Goal: Task Accomplishment & Management: Manage account settings

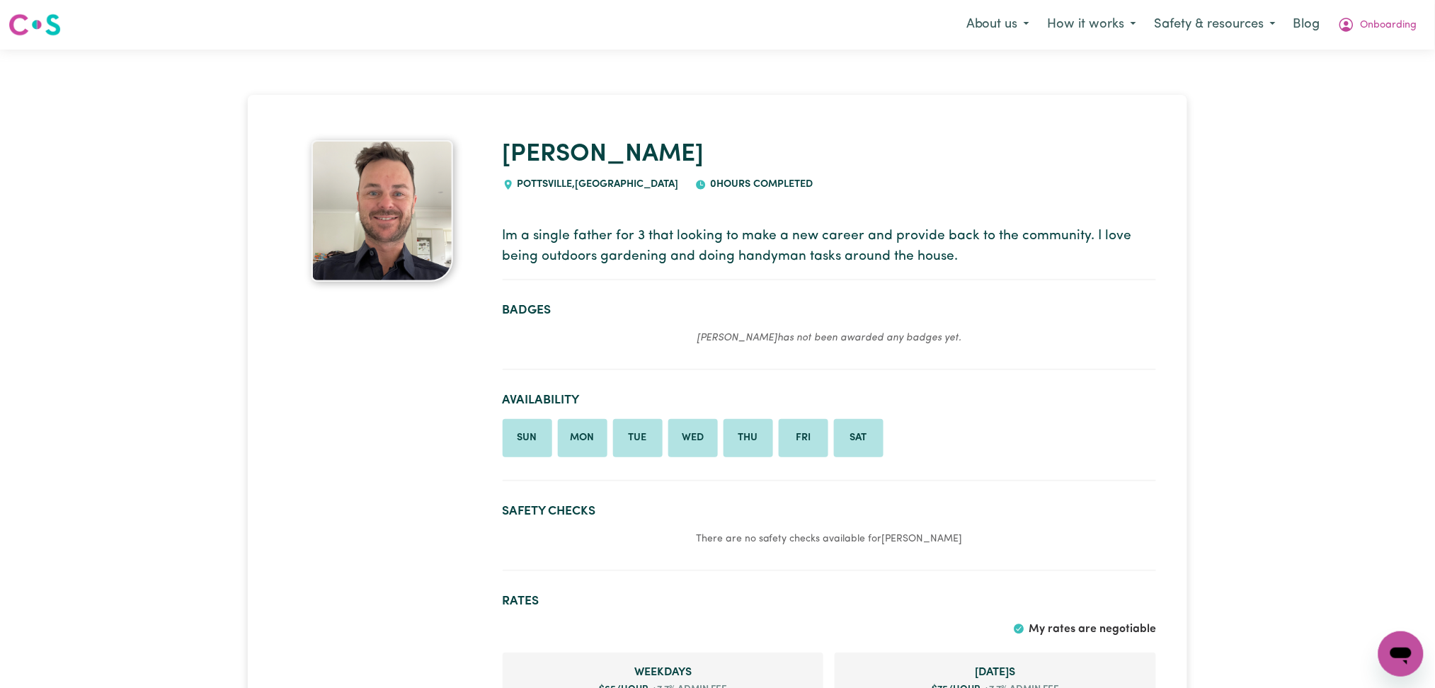
click at [653, 355] on section "Badges Matt has not been awarded any badges yet." at bounding box center [829, 331] width 653 height 79
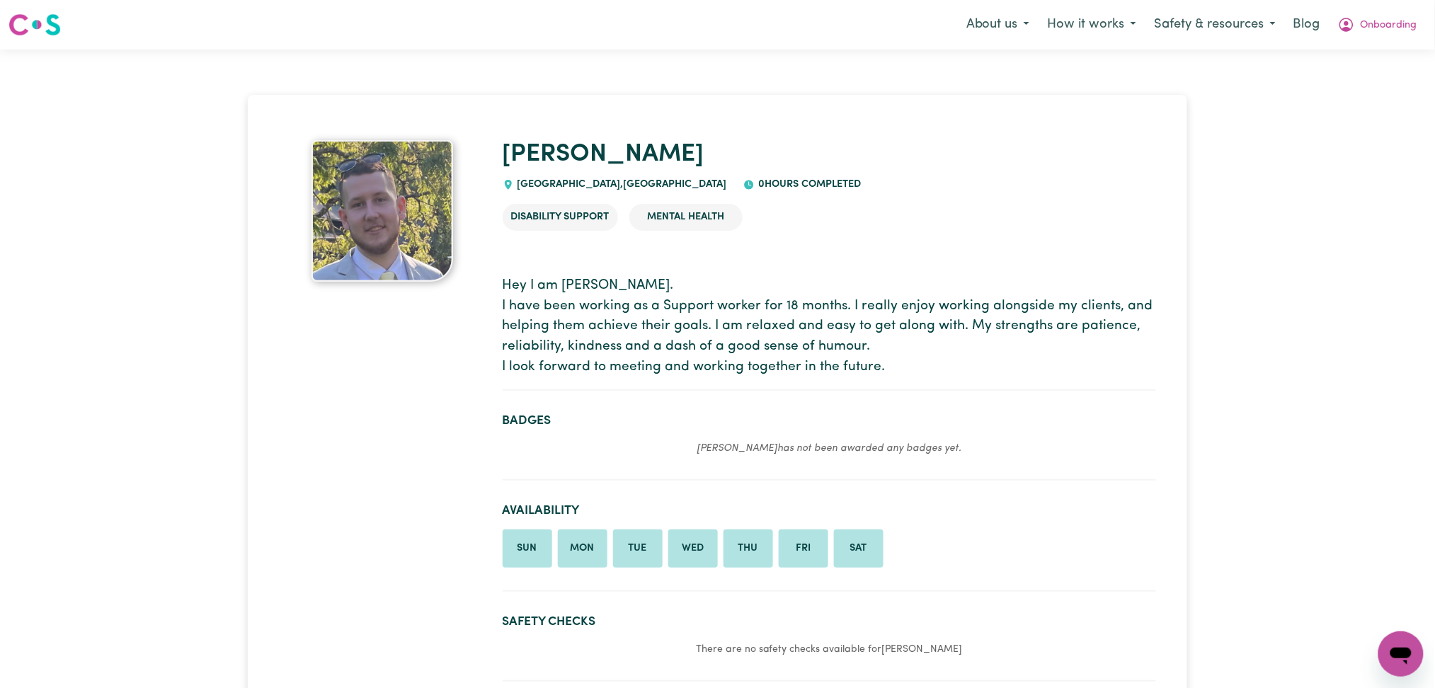
click at [757, 431] on section "Badges Brodie has not been awarded any badges yet." at bounding box center [829, 441] width 653 height 79
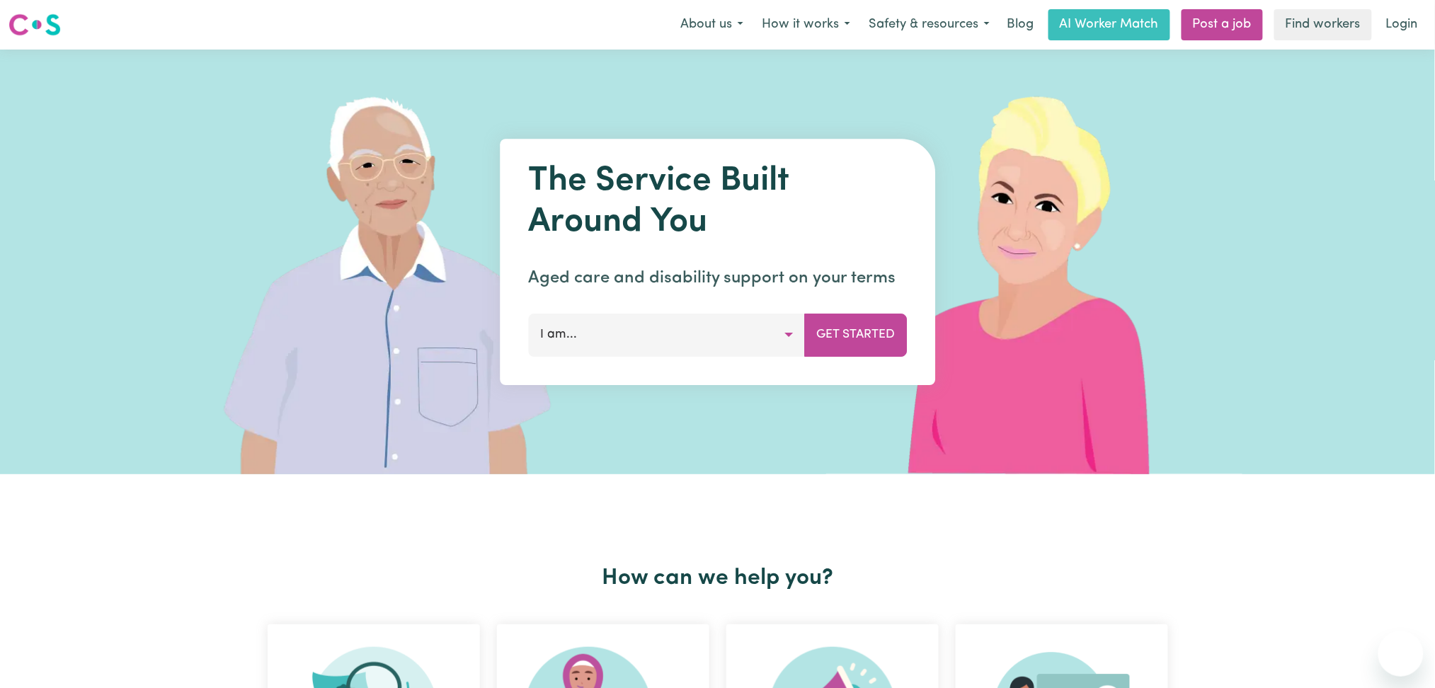
click at [1402, 39] on link "Login" at bounding box center [1402, 24] width 49 height 31
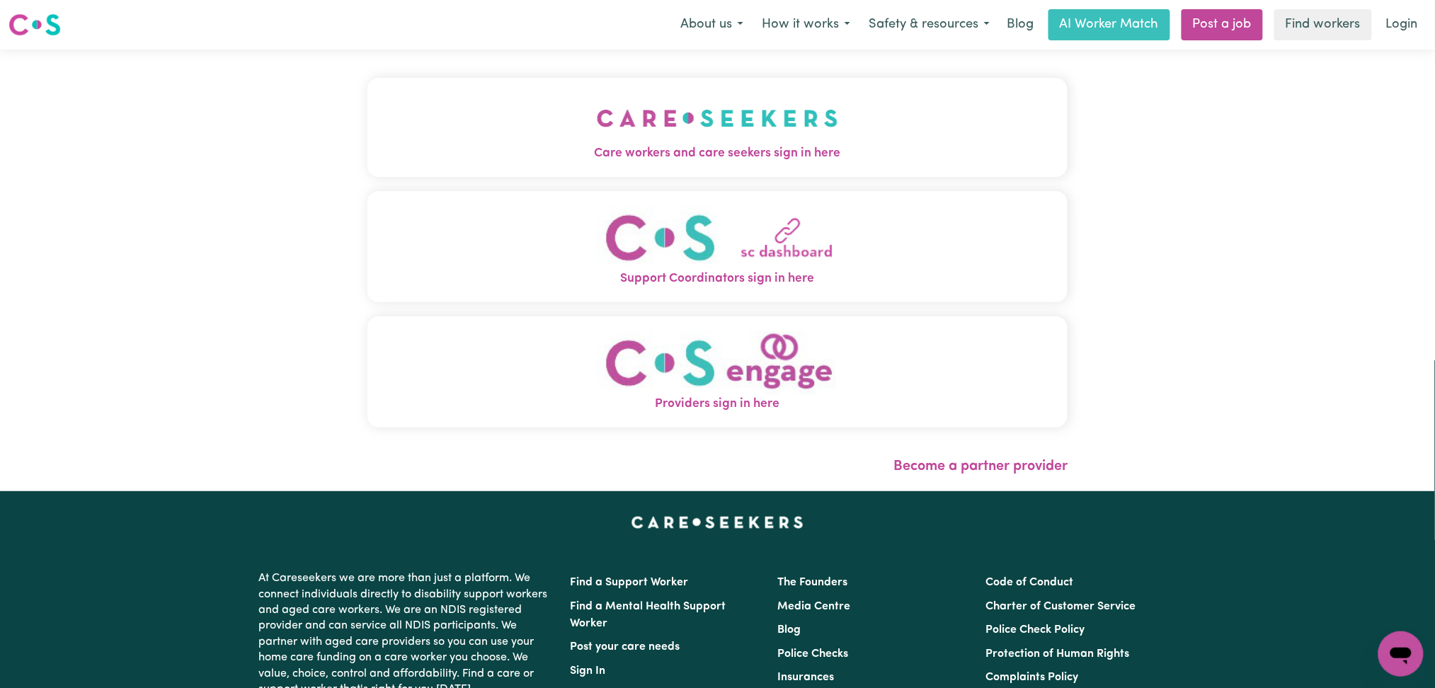
click at [647, 149] on span "Care workers and care seekers sign in here" at bounding box center [717, 153] width 701 height 18
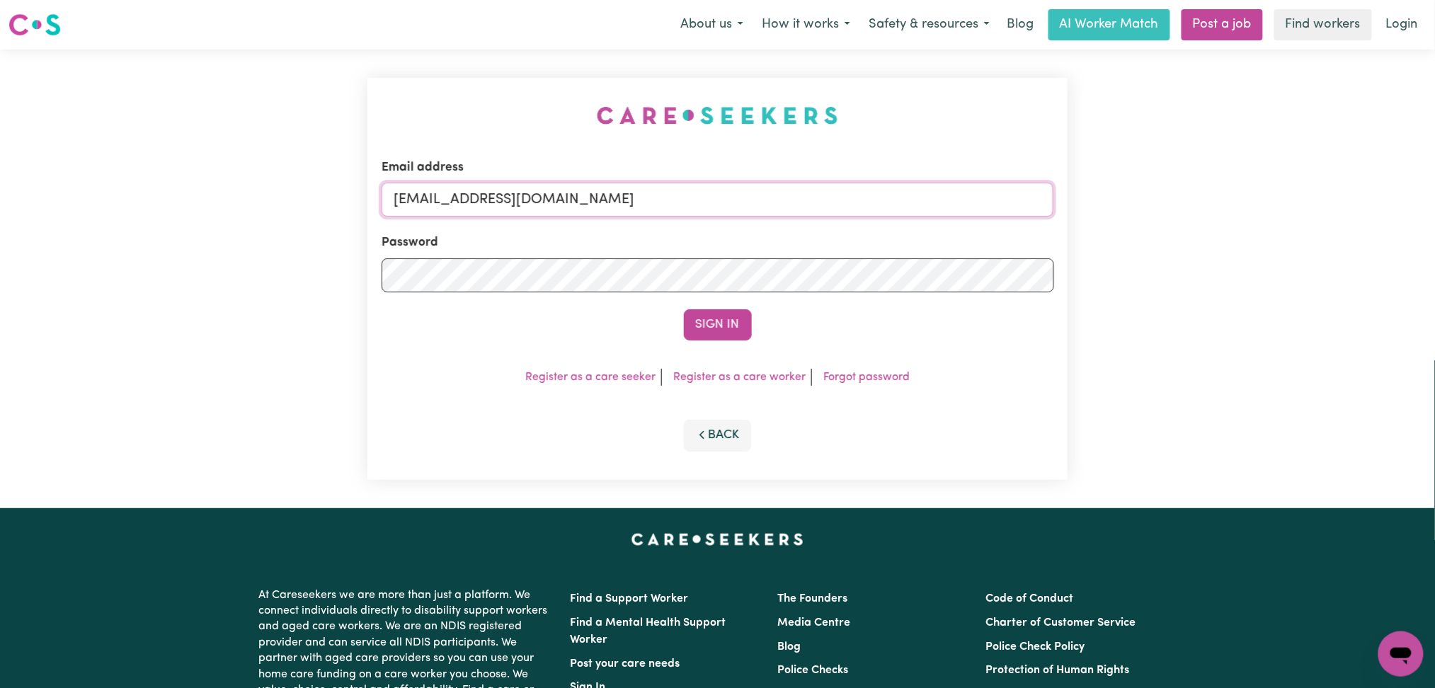
click at [585, 210] on input "onboardingcs@careseekers.com.au" at bounding box center [718, 200] width 673 height 34
drag, startPoint x: 470, startPoint y: 198, endPoint x: 931, endPoint y: 220, distance: 461.4
click at [931, 220] on form "Email address Superuser~jakedworkin@hotmail.com Password Sign In" at bounding box center [718, 250] width 673 height 182
type input "Superuser~guoxiaoqin.dawn@gmail.com"
click at [684, 309] on button "Sign In" at bounding box center [718, 324] width 68 height 31
